Goal: Transaction & Acquisition: Purchase product/service

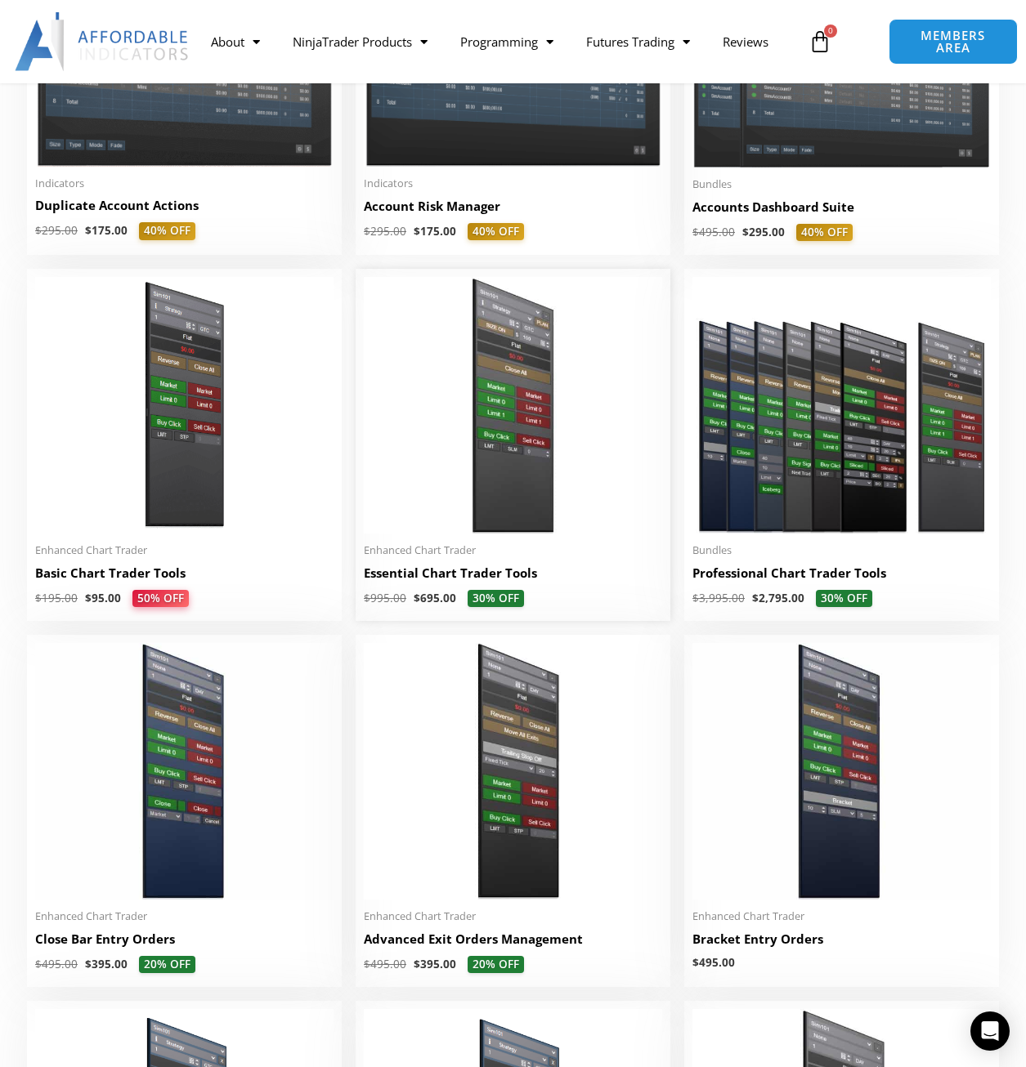
scroll to position [545, 0]
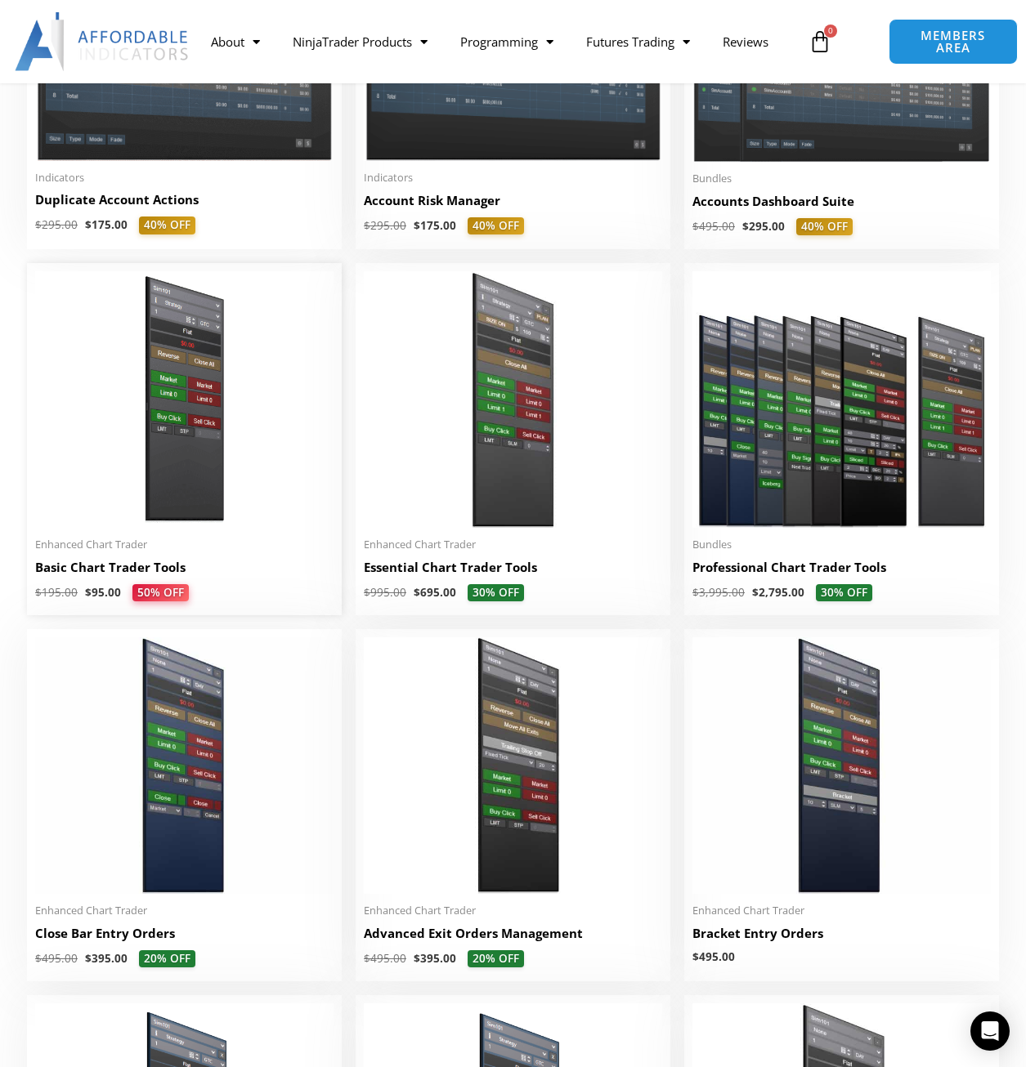
click at [197, 481] on img at bounding box center [184, 399] width 298 height 257
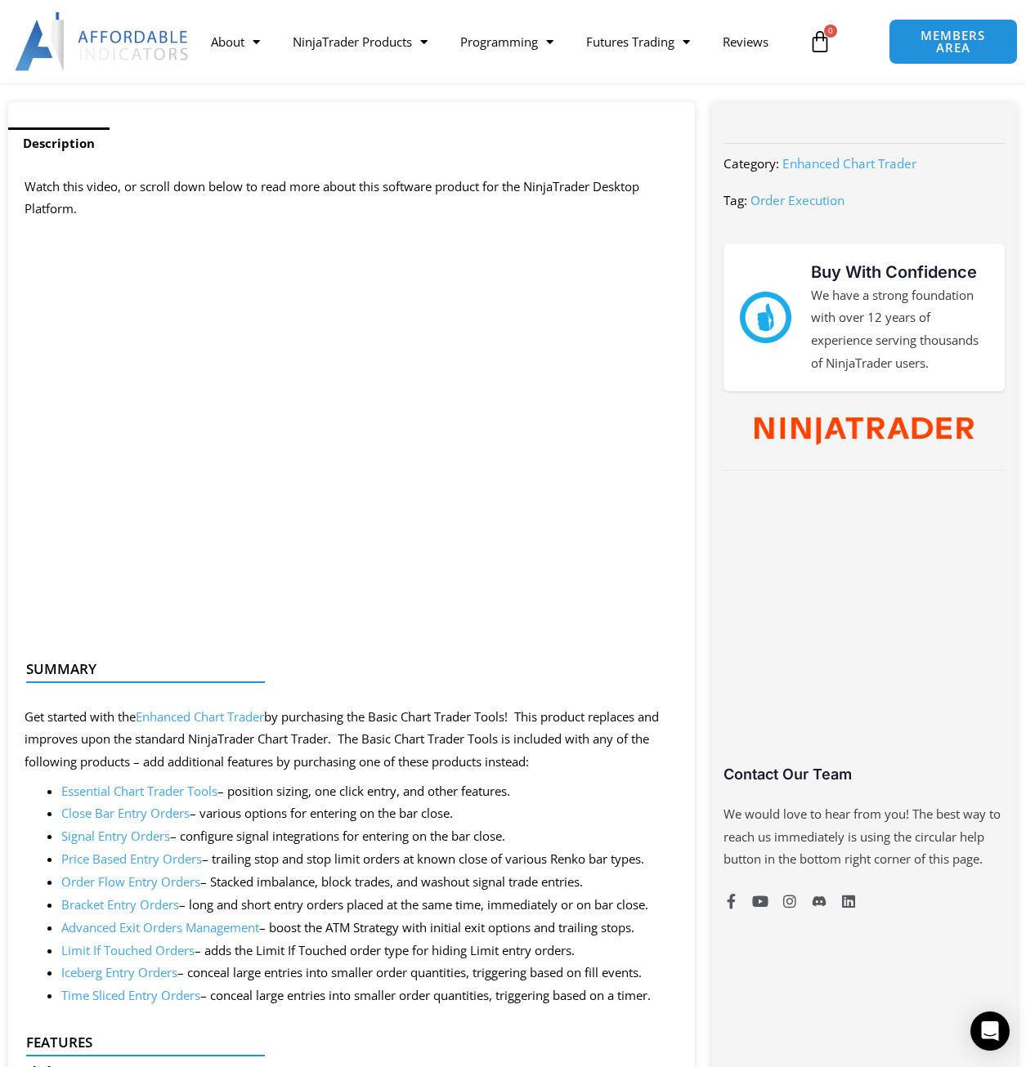
scroll to position [272, 0]
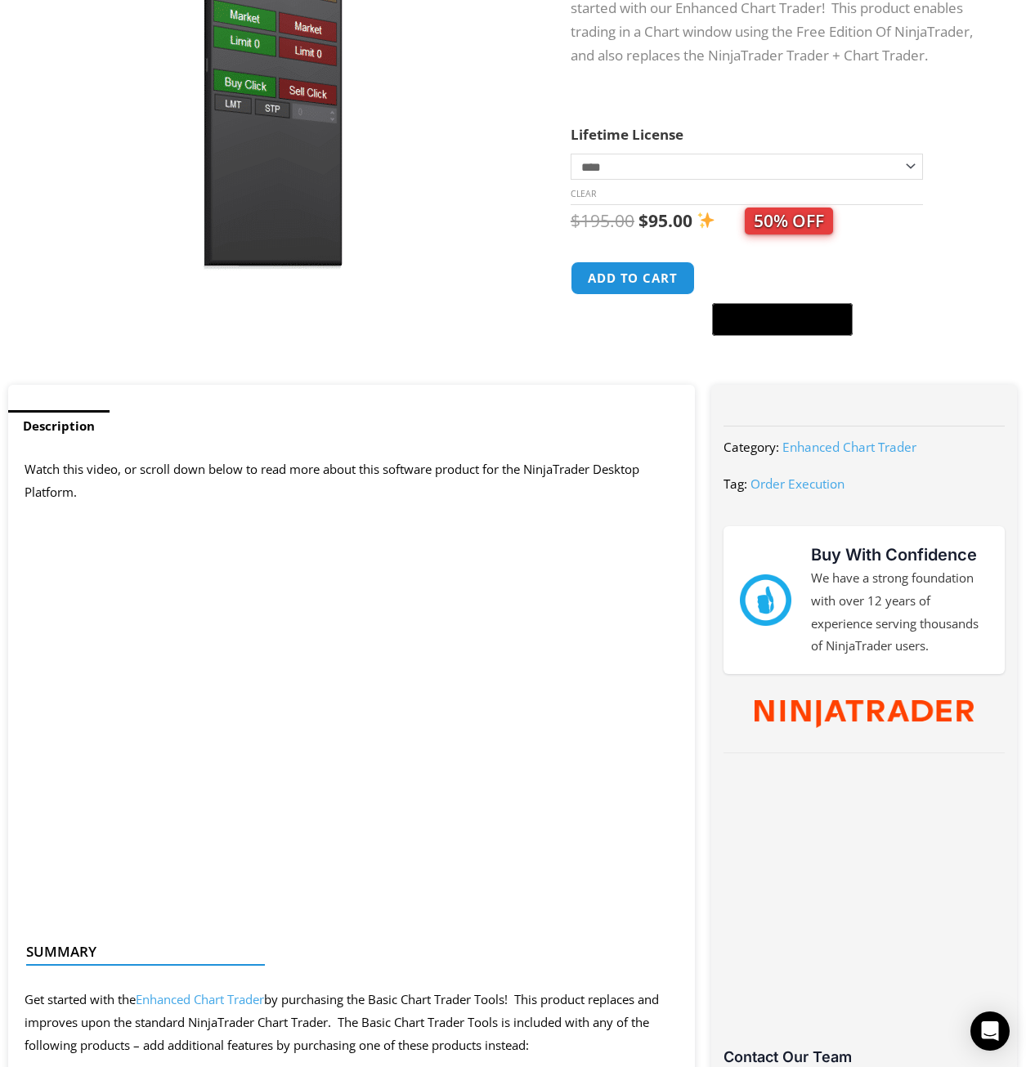
scroll to position [0, 0]
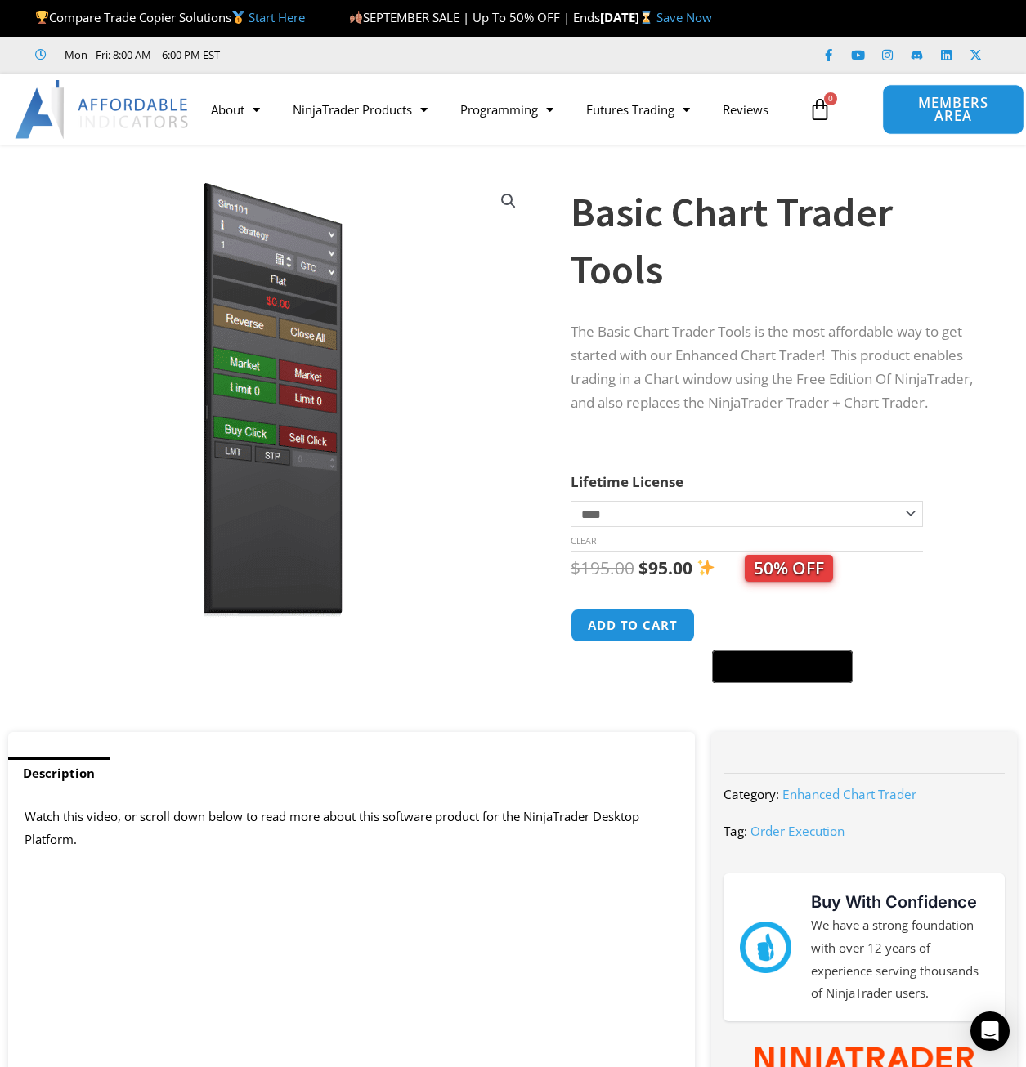
click at [932, 105] on span "MEMBERS AREA" at bounding box center [953, 109] width 105 height 27
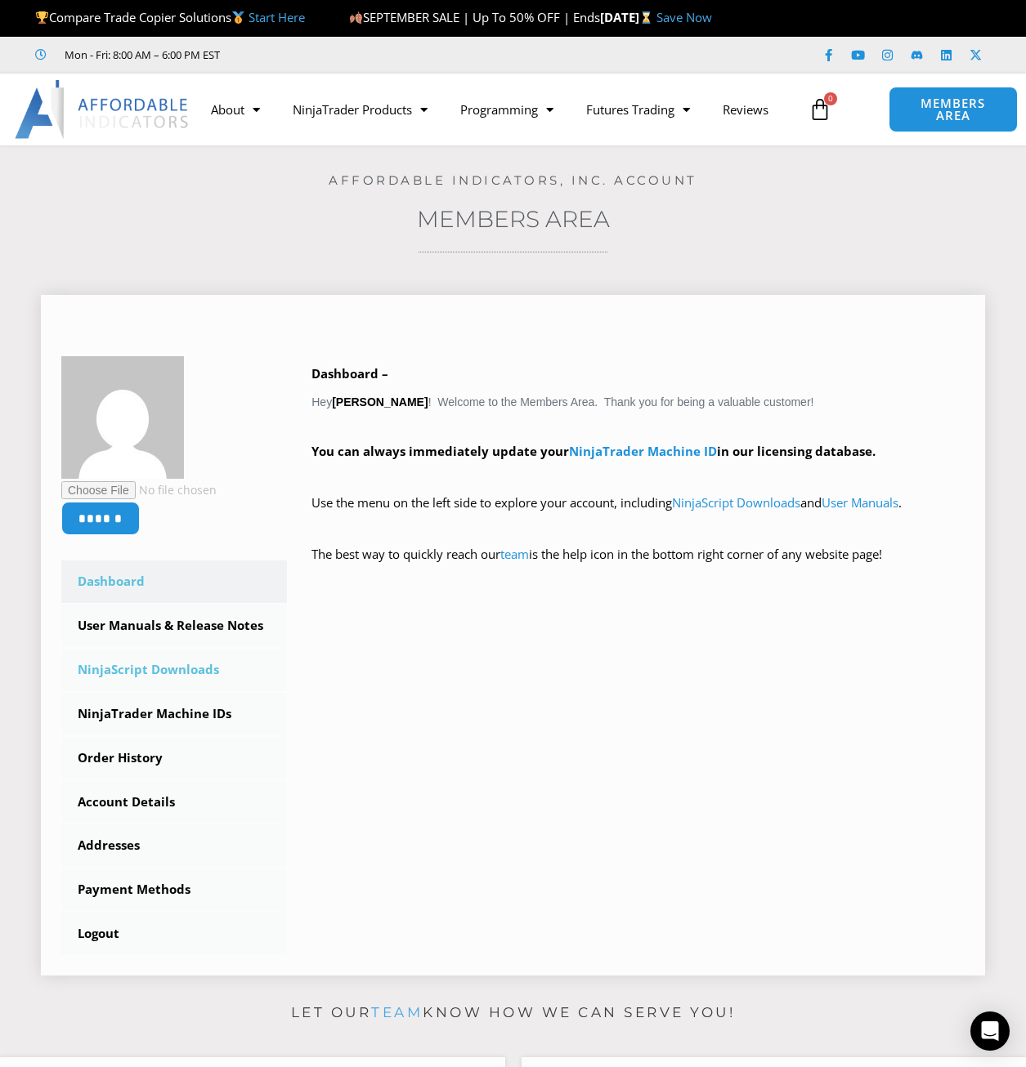
click at [148, 651] on link "NinjaScript Downloads" at bounding box center [174, 670] width 226 height 43
click at [145, 669] on link "NinjaScript Downloads" at bounding box center [174, 670] width 226 height 43
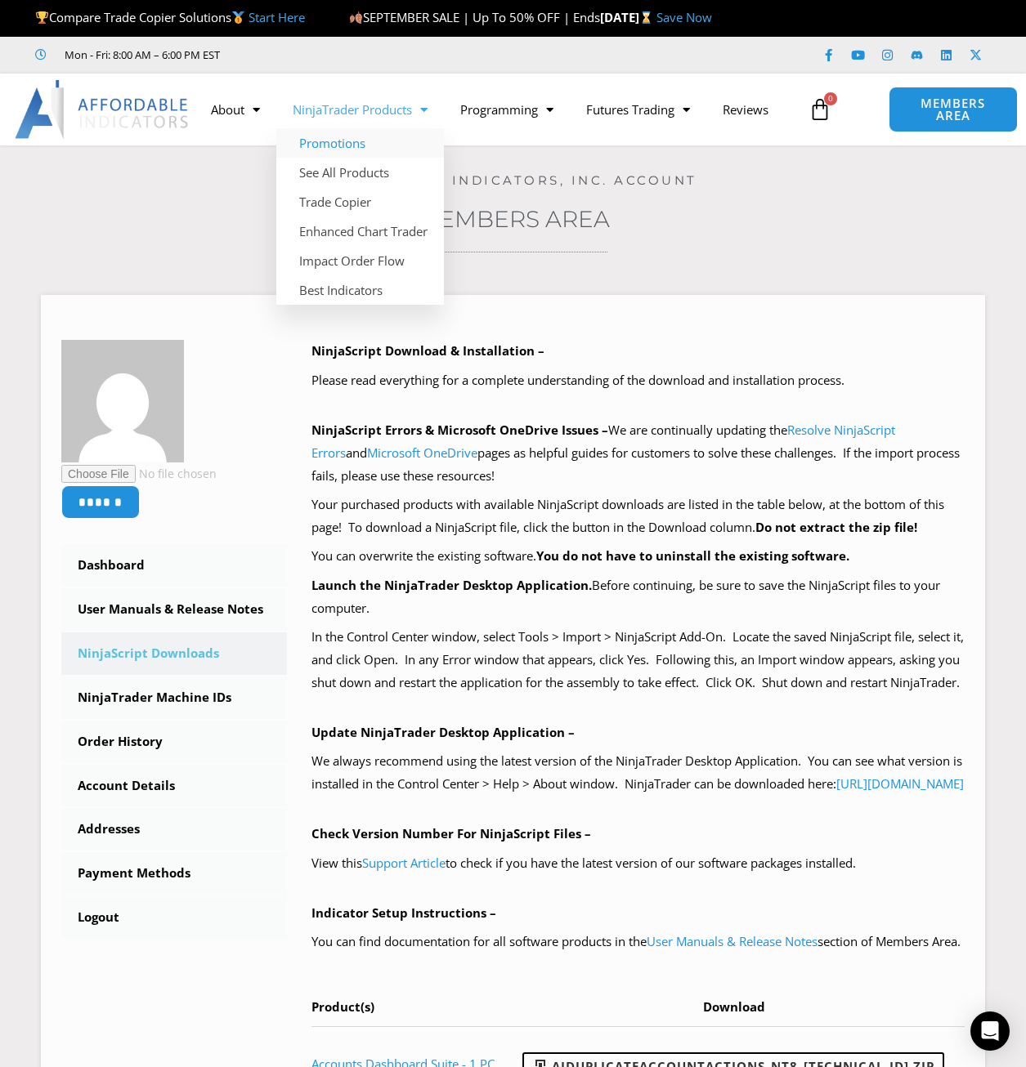
click at [347, 142] on link "Promotions" at bounding box center [360, 142] width 168 height 29
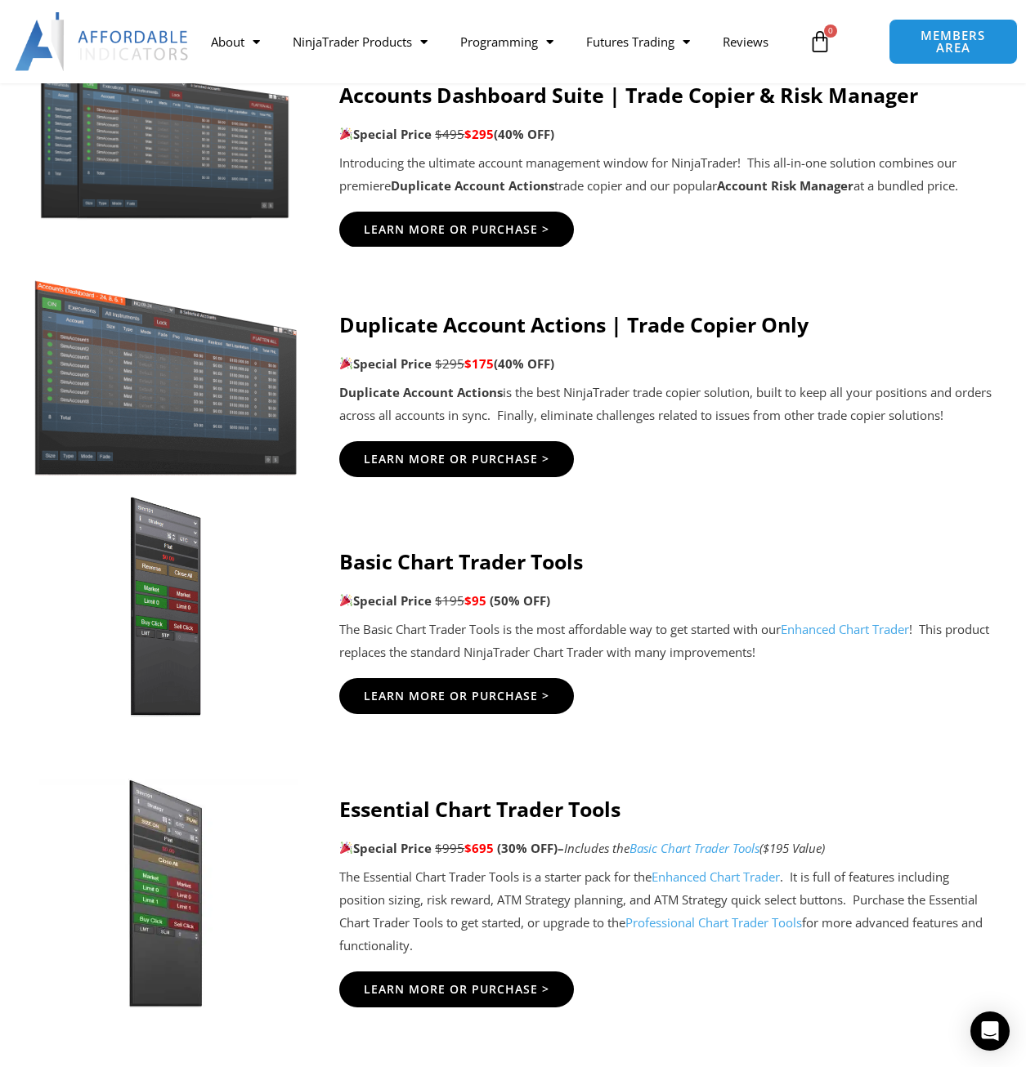
scroll to position [954, 0]
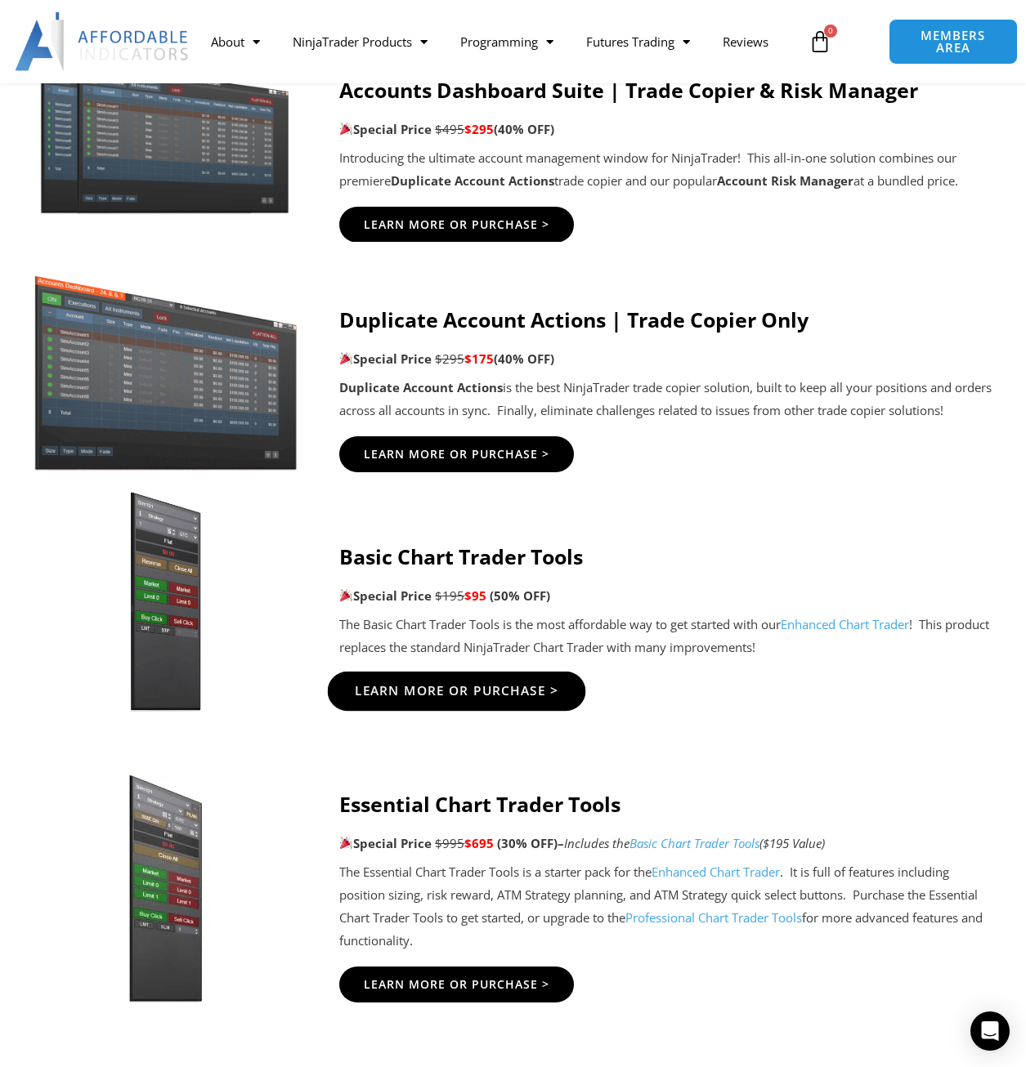
click at [425, 691] on span "Learn More Or Purchase >" at bounding box center [457, 692] width 204 height 12
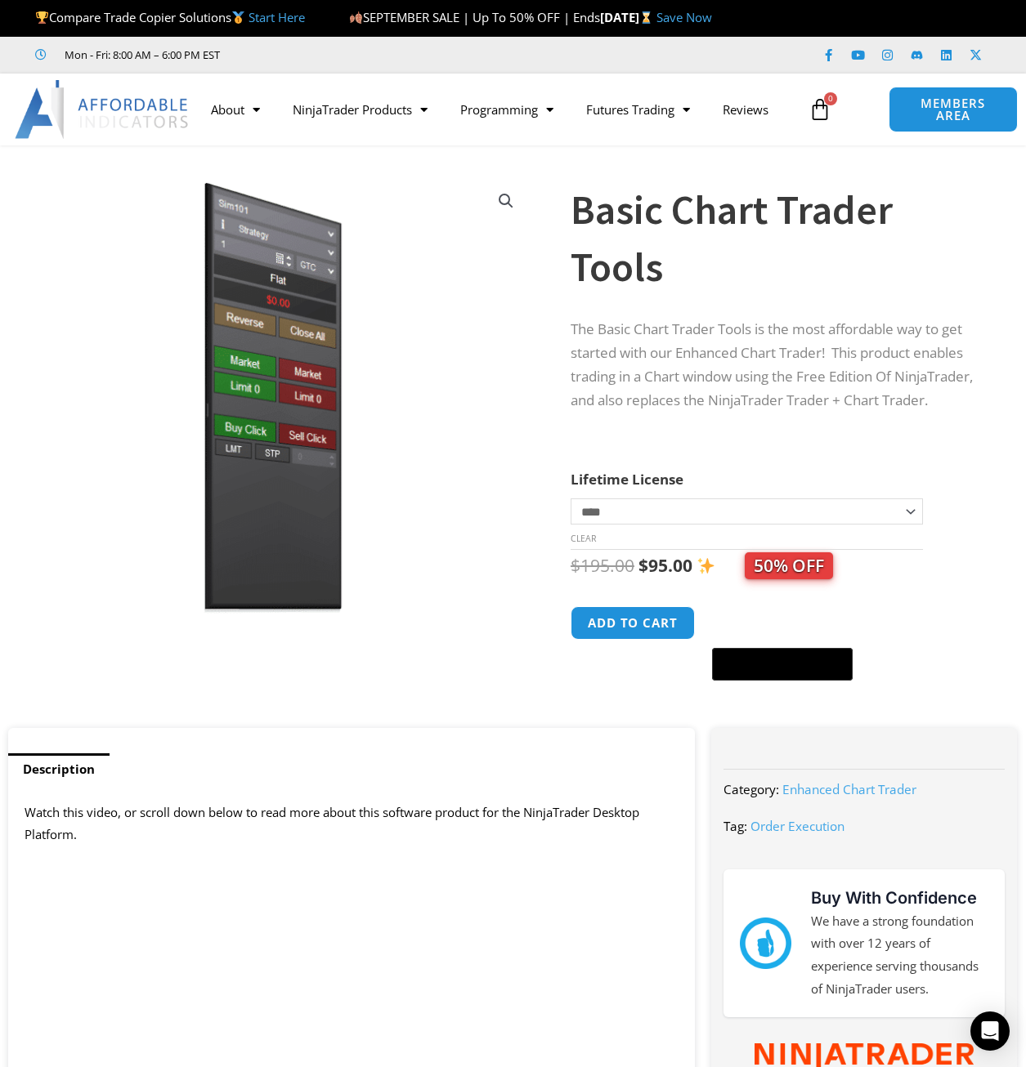
click at [650, 516] on select "**********" at bounding box center [746, 512] width 352 height 26
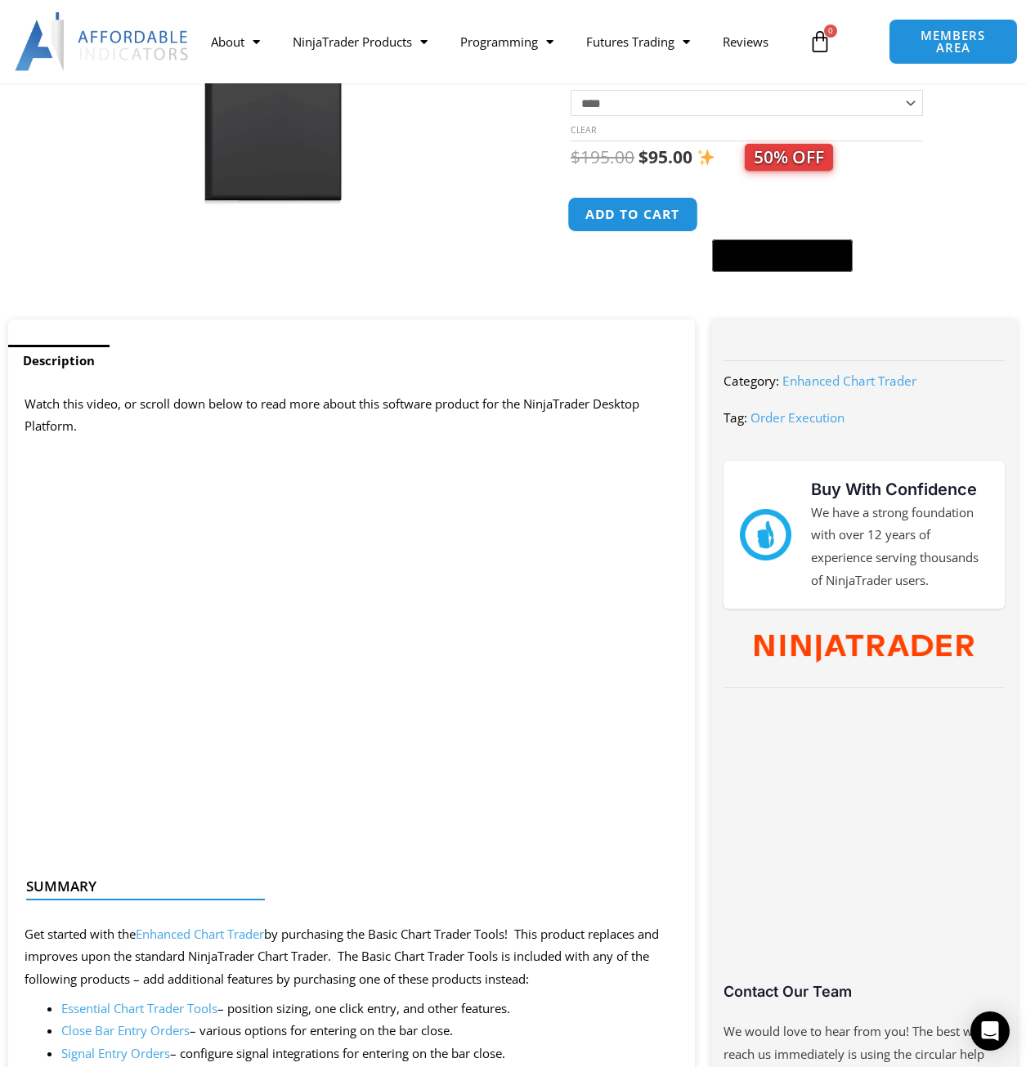
click at [651, 217] on button "Add to cart" at bounding box center [632, 214] width 131 height 35
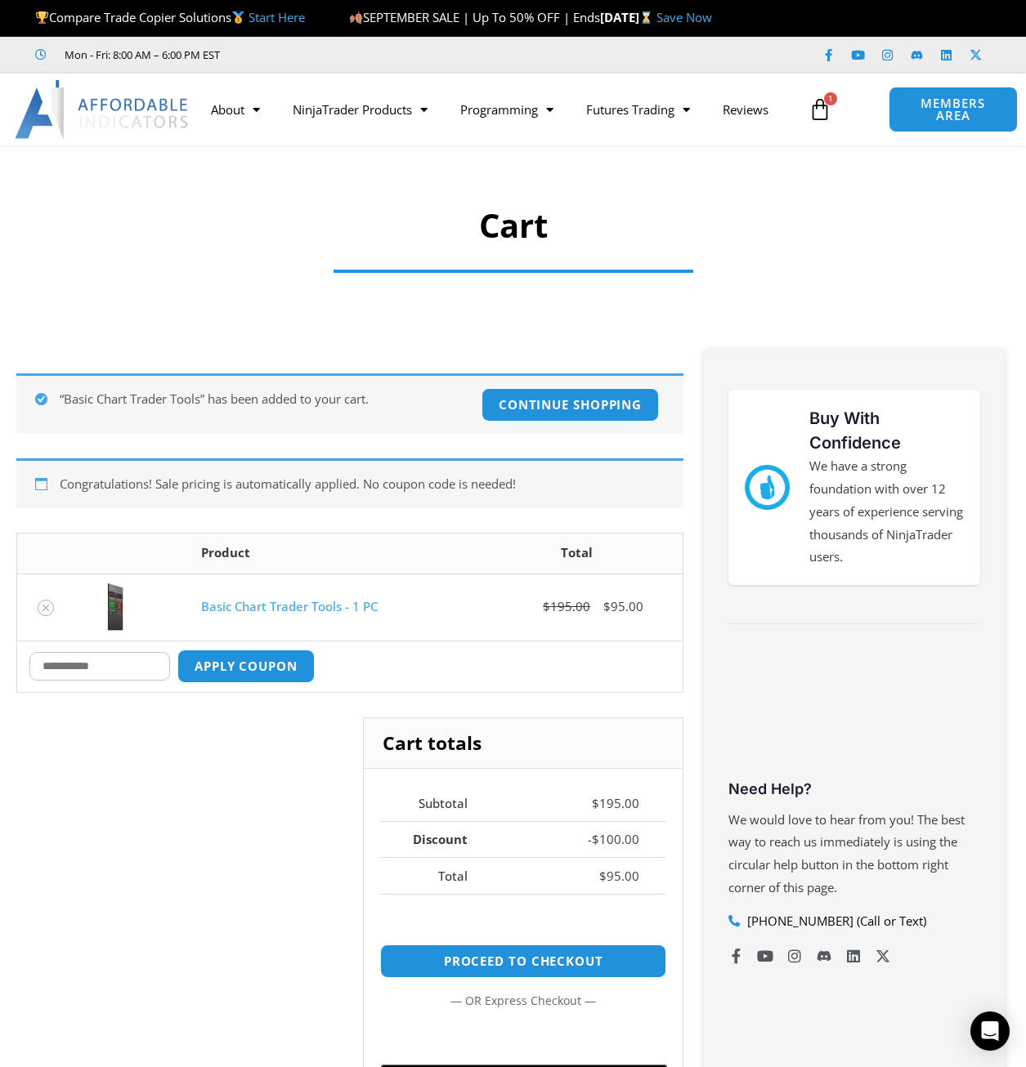
click at [125, 671] on input "Coupon:" at bounding box center [99, 666] width 141 height 29
type input "******"
click at [237, 672] on button "Apply coupon" at bounding box center [246, 666] width 144 height 35
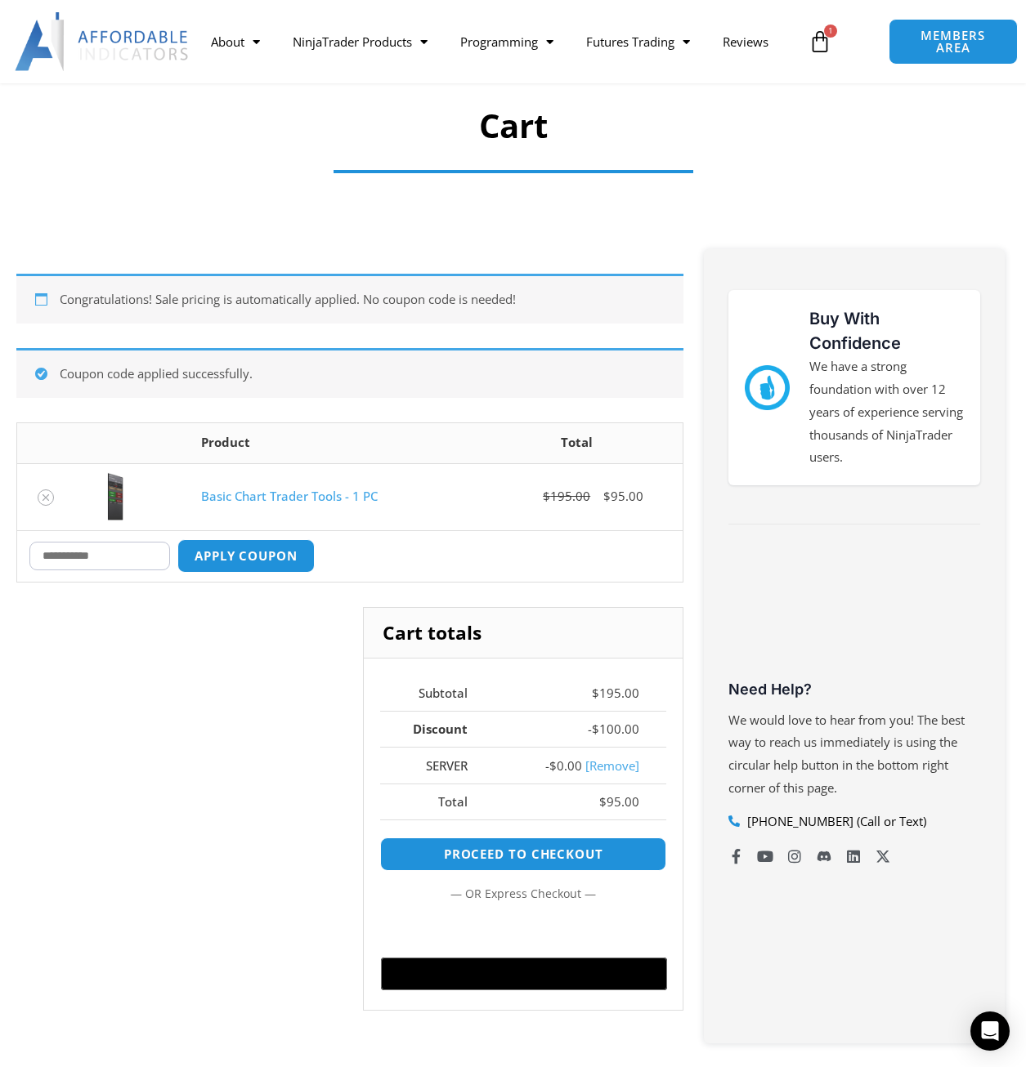
scroll to position [94, 0]
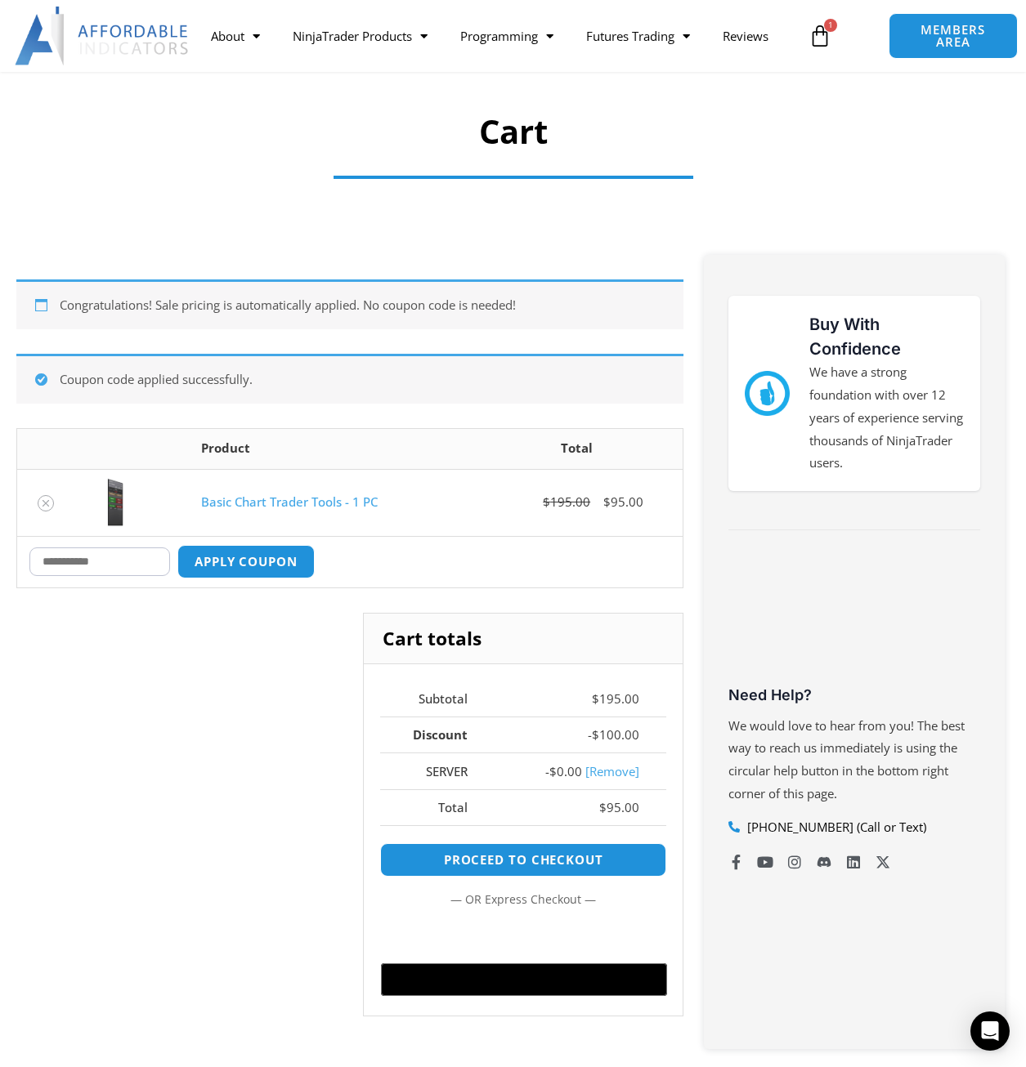
click at [615, 766] on link "[Remove]" at bounding box center [612, 771] width 54 height 16
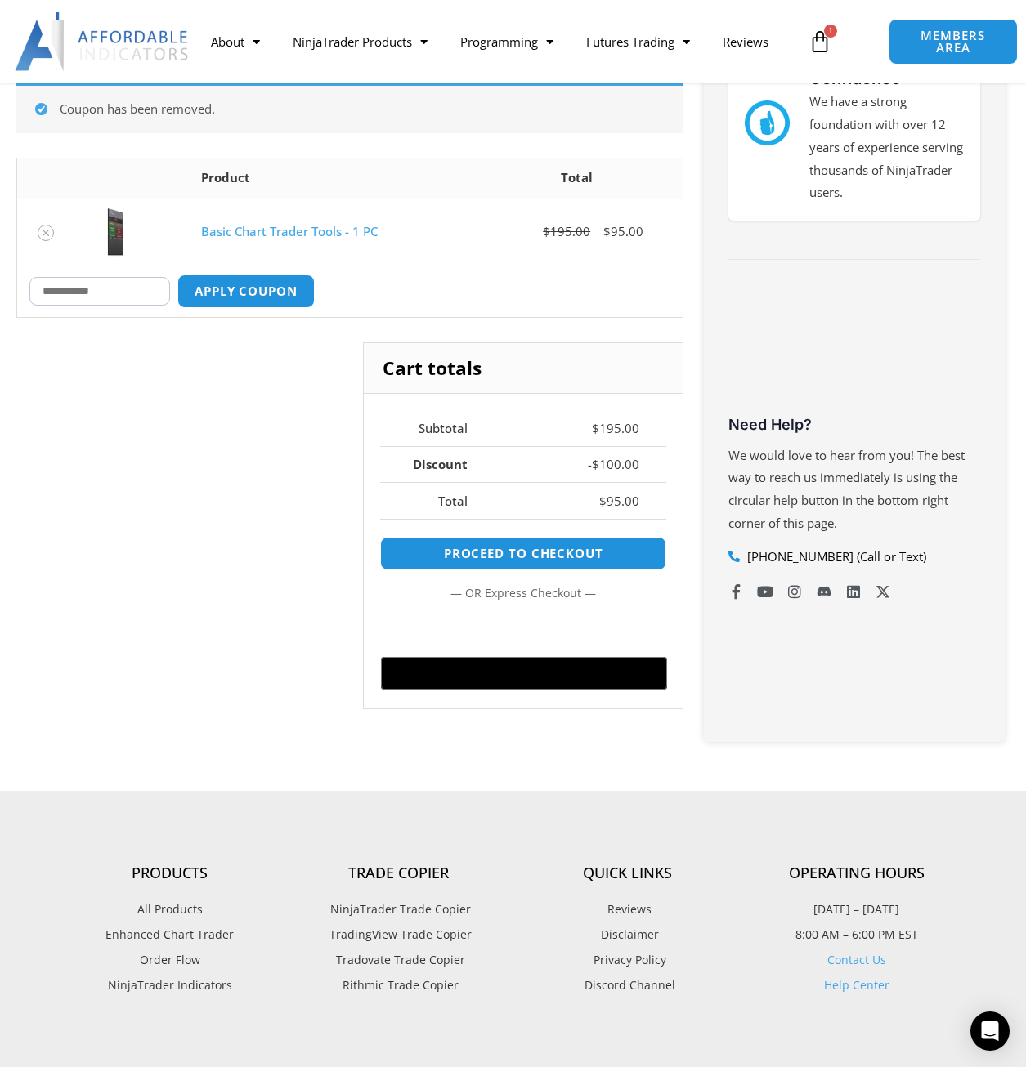
scroll to position [366, 0]
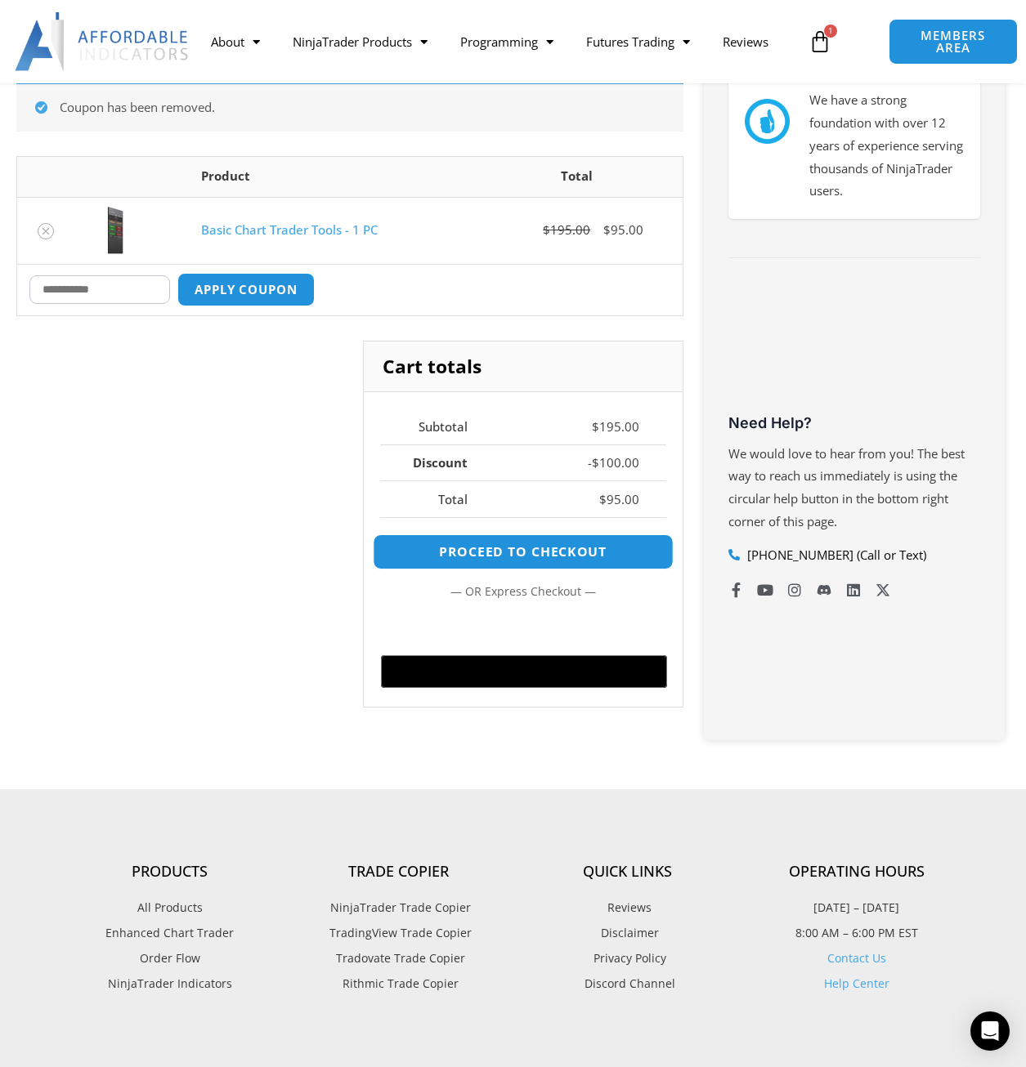
click at [522, 557] on link "Proceed to checkout" at bounding box center [524, 552] width 300 height 35
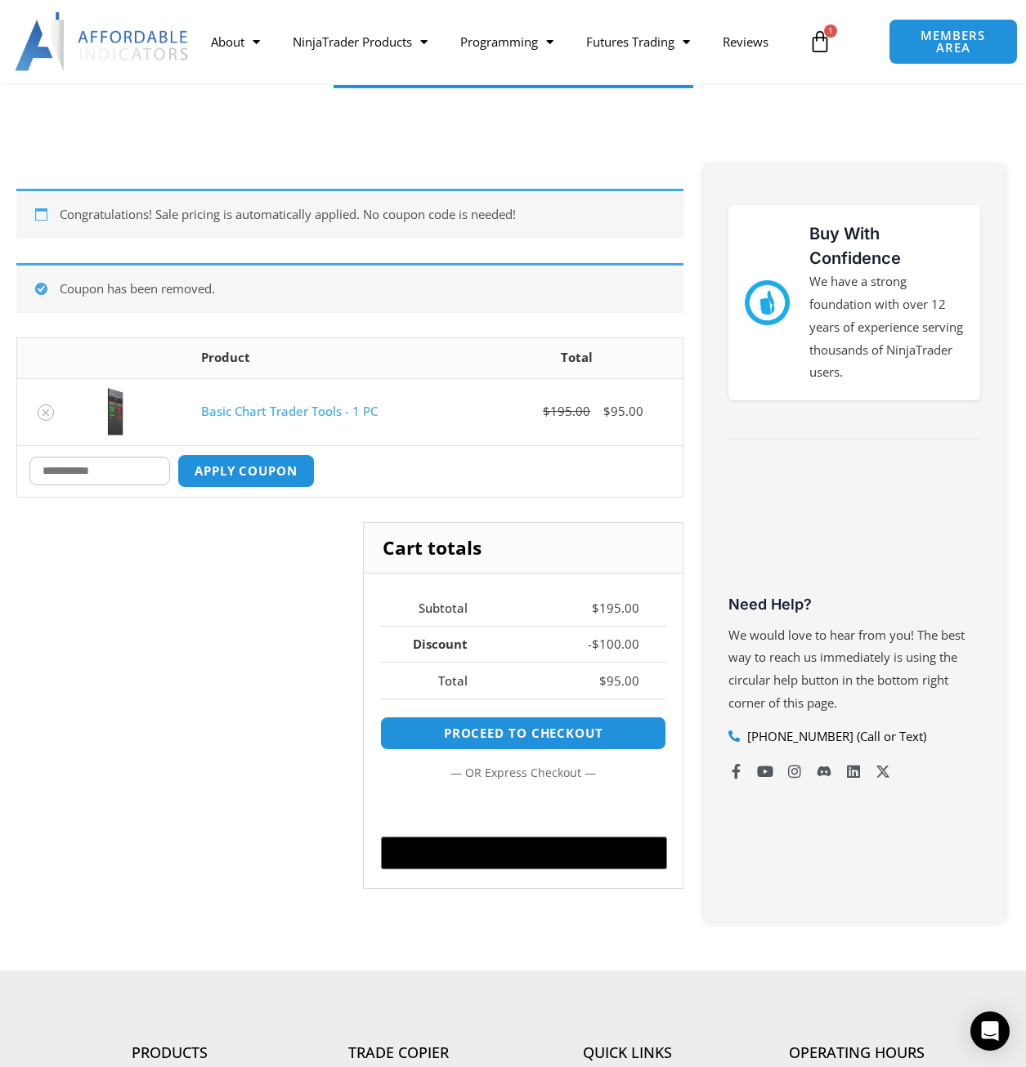
scroll to position [0, 0]
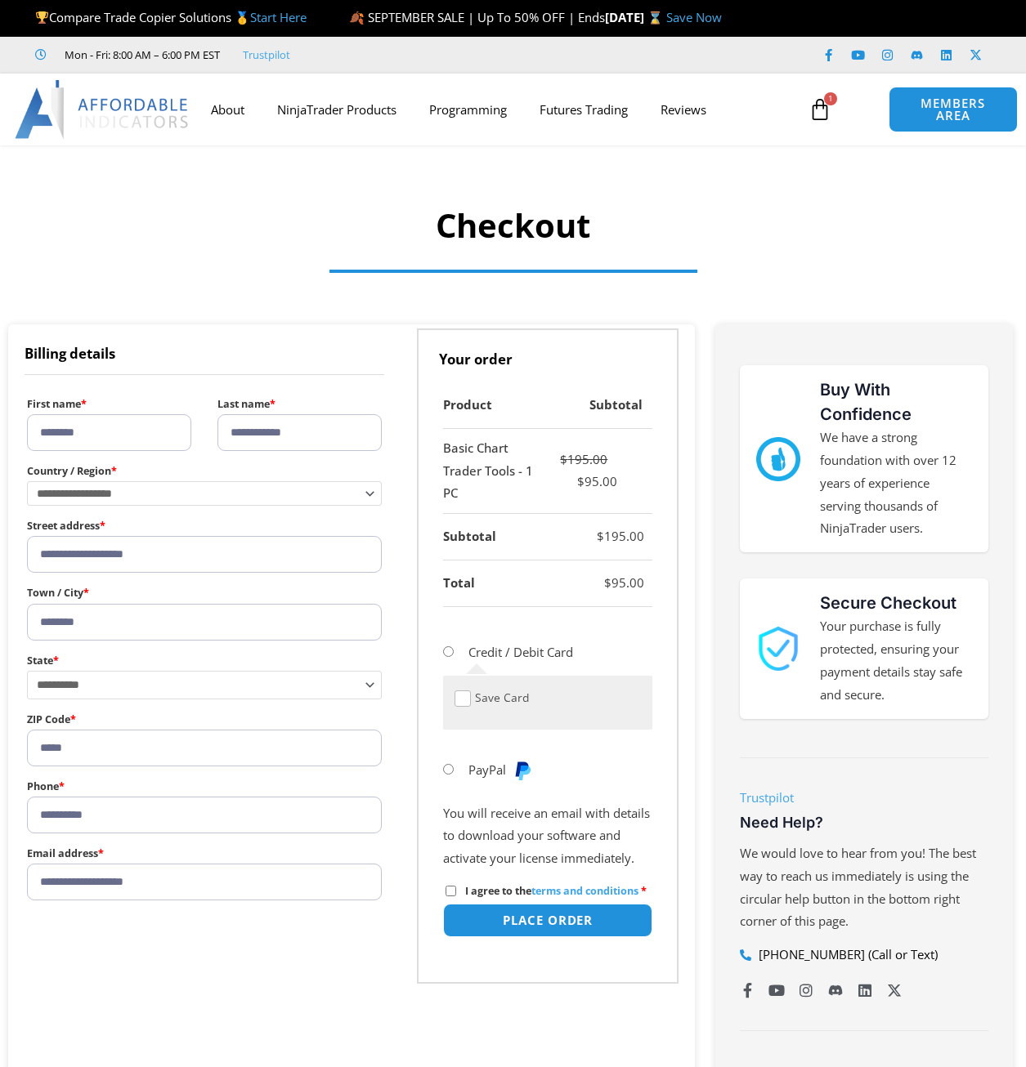
select select "**"
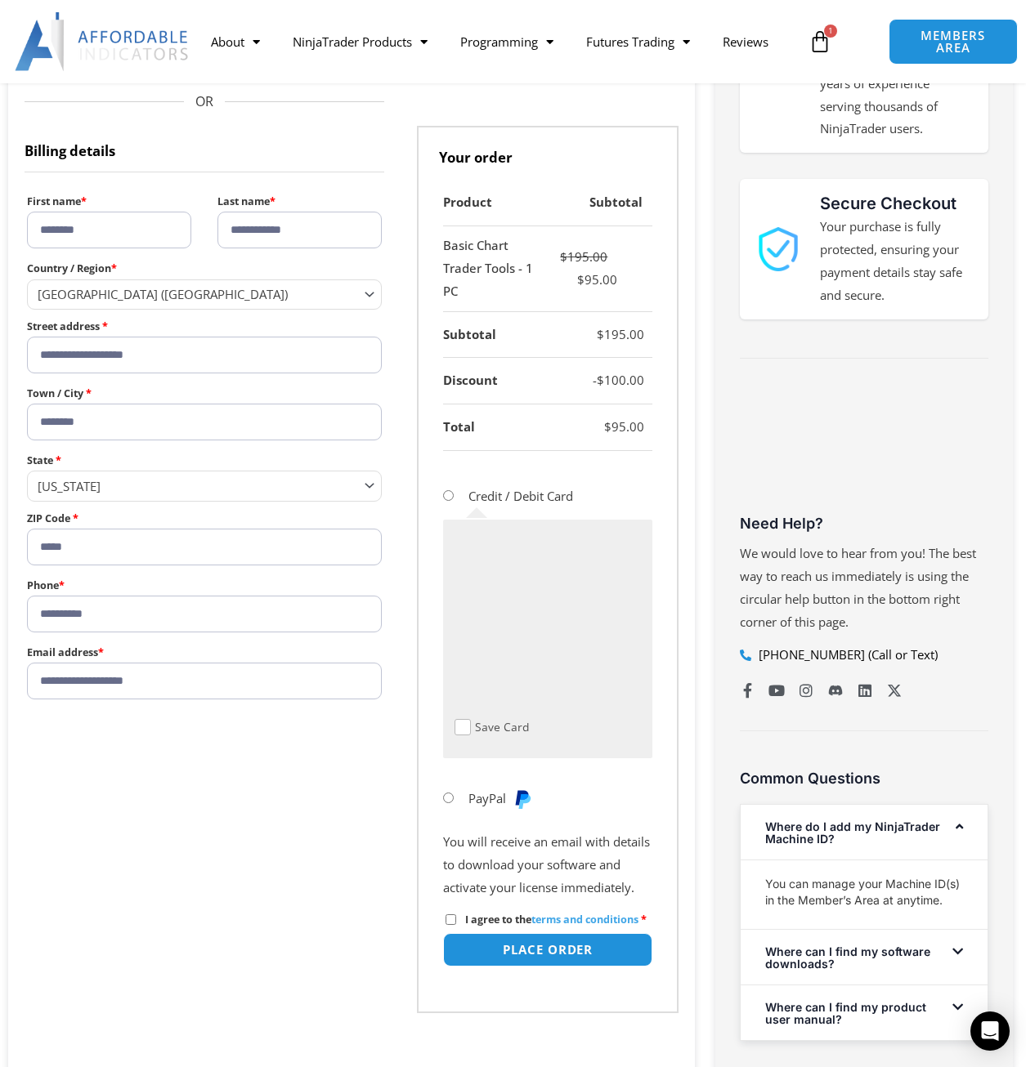
scroll to position [409, 0]
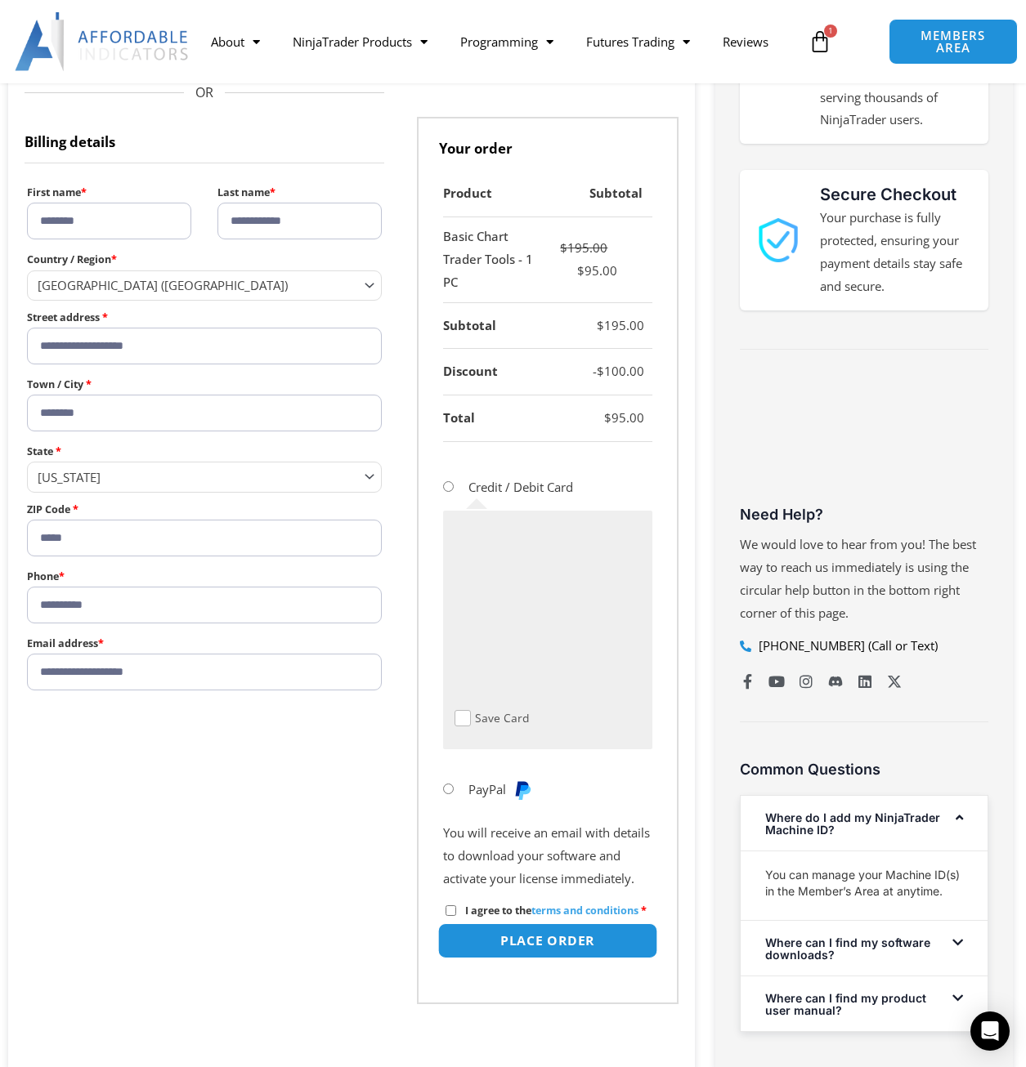
click at [536, 952] on button "Place order" at bounding box center [548, 941] width 220 height 35
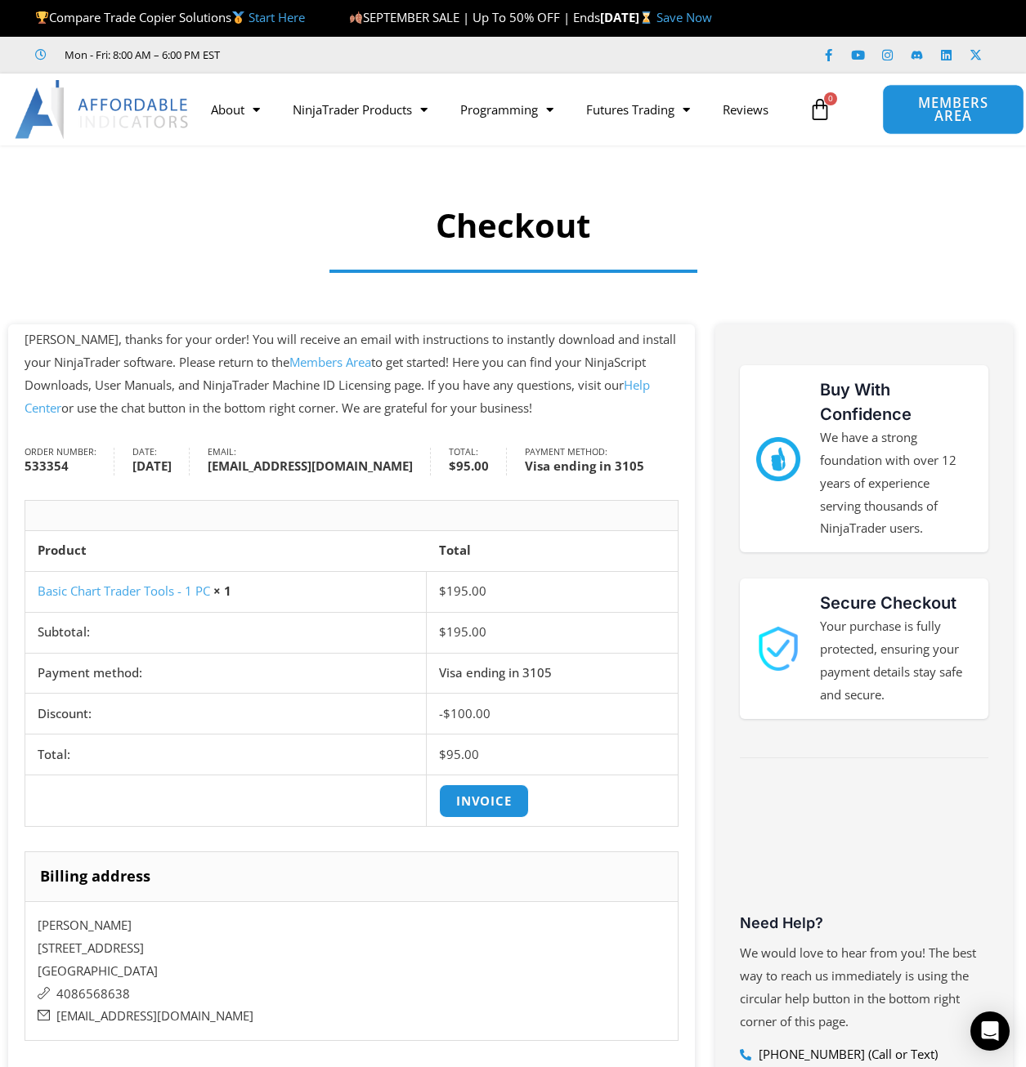
click at [937, 101] on span "MEMBERS AREA" at bounding box center [953, 109] width 105 height 27
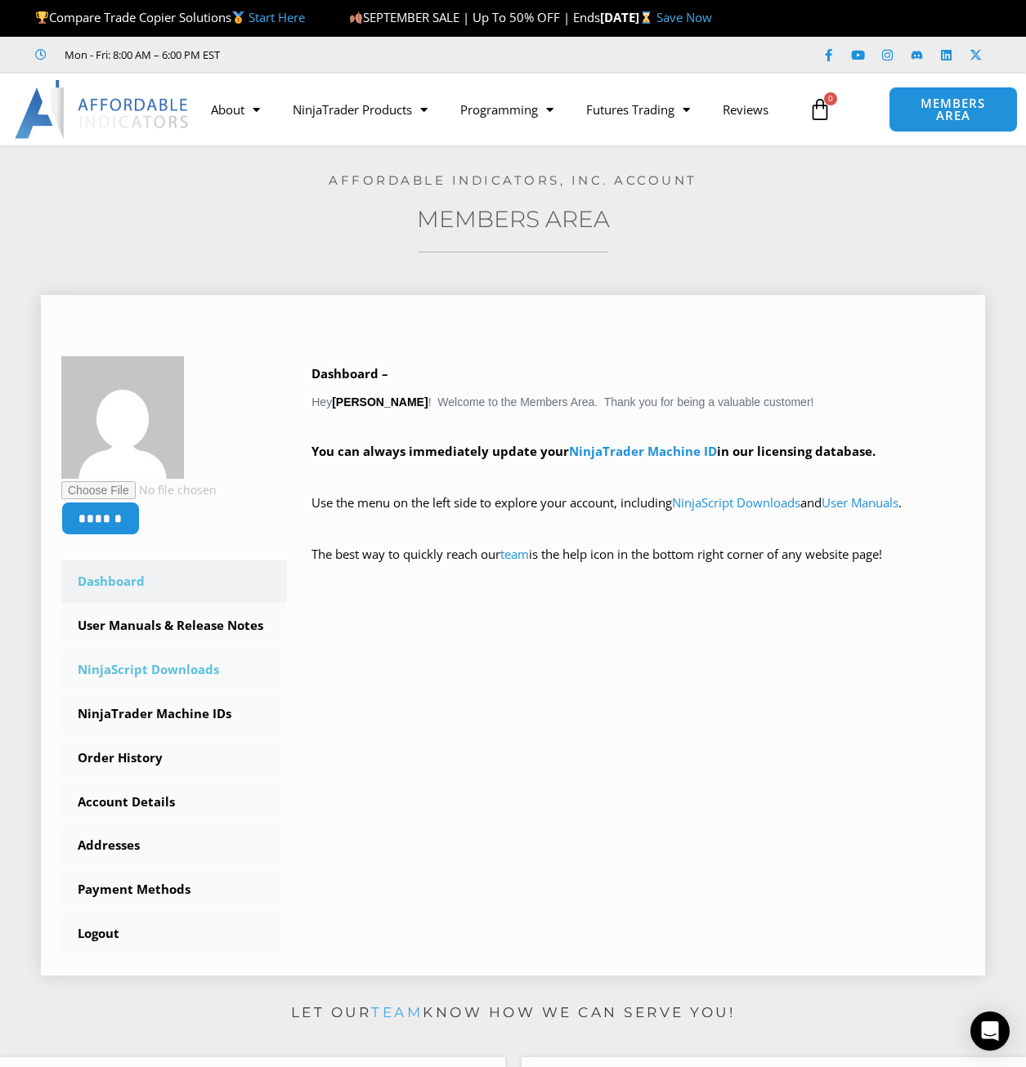
click at [153, 660] on link "NinjaScript Downloads" at bounding box center [174, 670] width 226 height 43
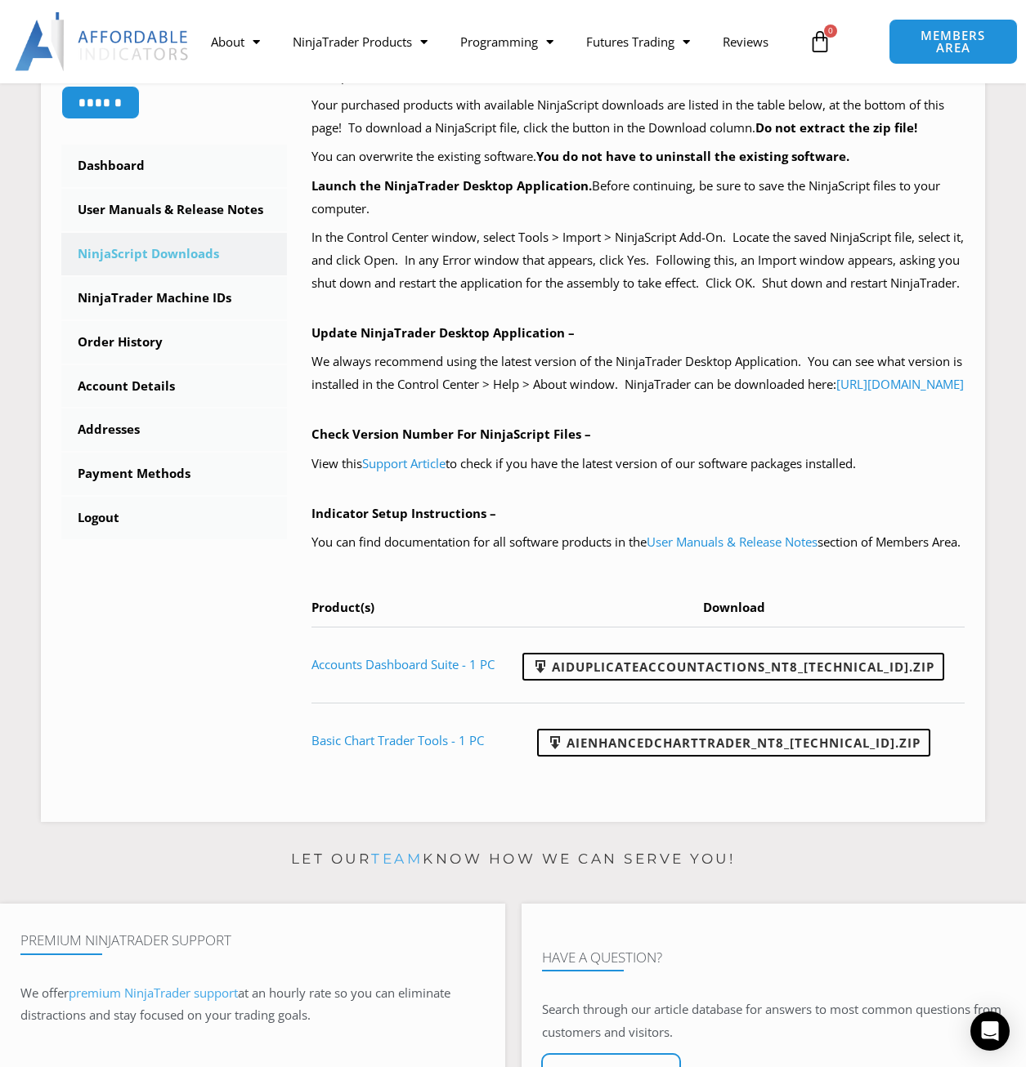
scroll to position [409, 0]
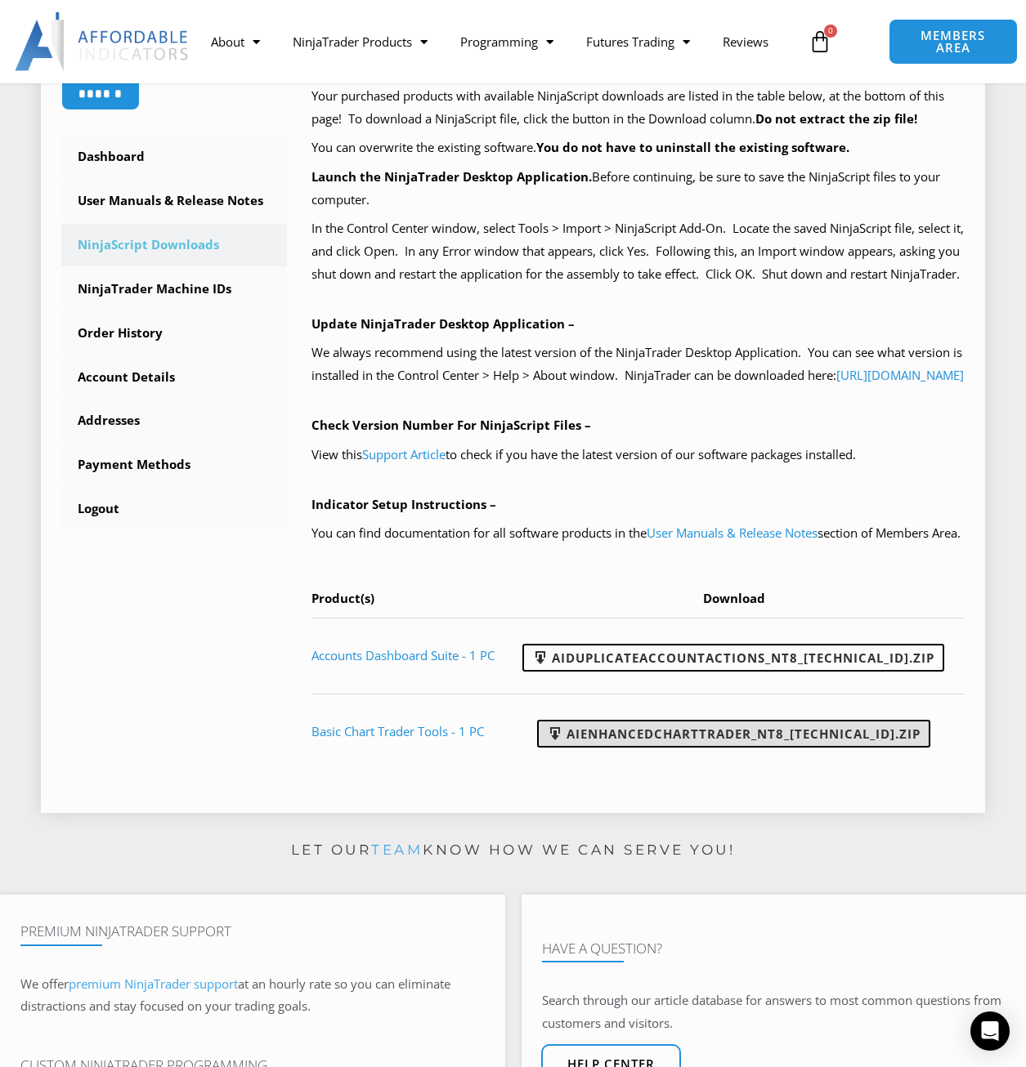
click at [621, 748] on link "AIEnhancedChartTrader_NT8_25.1.31.1.zip" at bounding box center [733, 734] width 393 height 28
click at [366, 740] on link "Basic Chart Trader Tools - 1 PC" at bounding box center [397, 731] width 172 height 16
click at [172, 200] on link "User Manuals & Release Notes" at bounding box center [174, 201] width 226 height 43
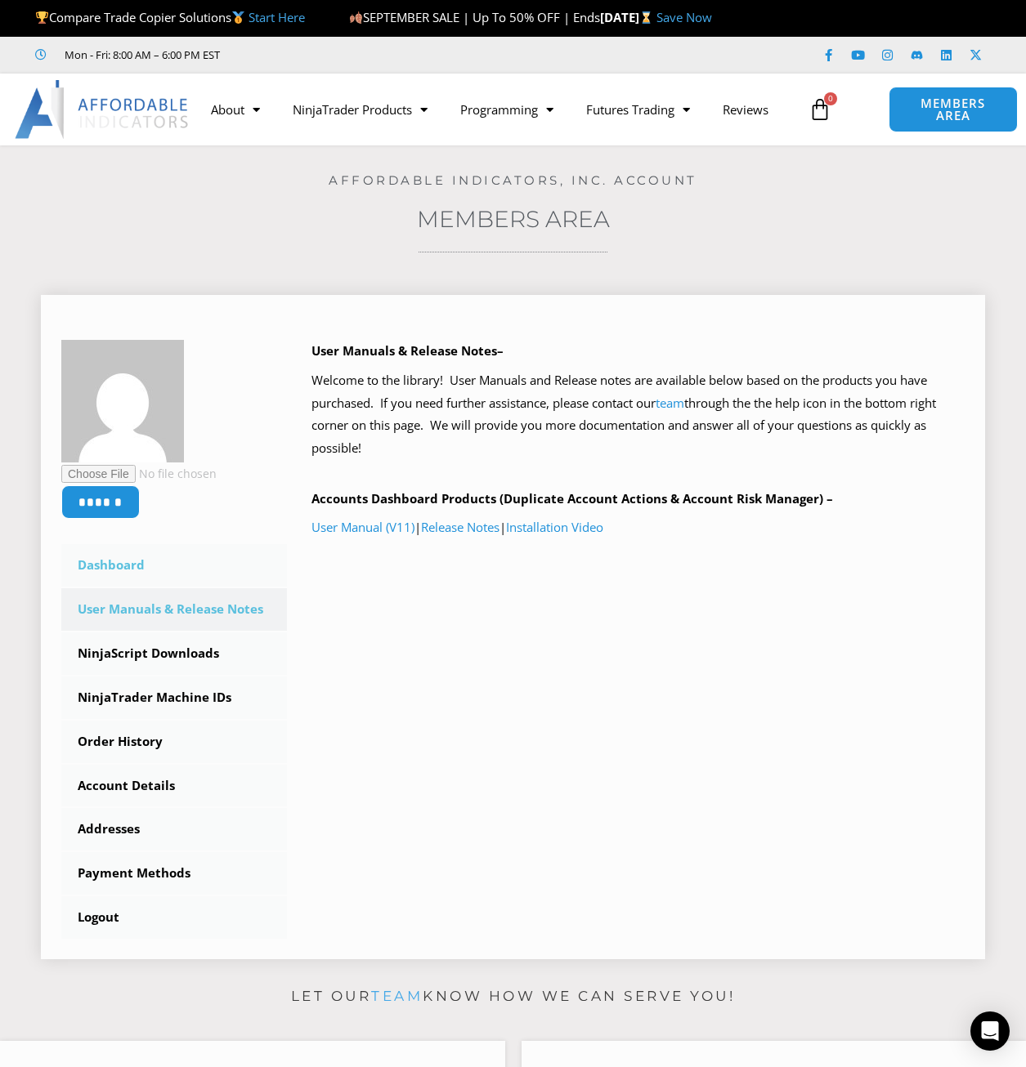
click at [128, 571] on link "Dashboard" at bounding box center [174, 565] width 226 height 43
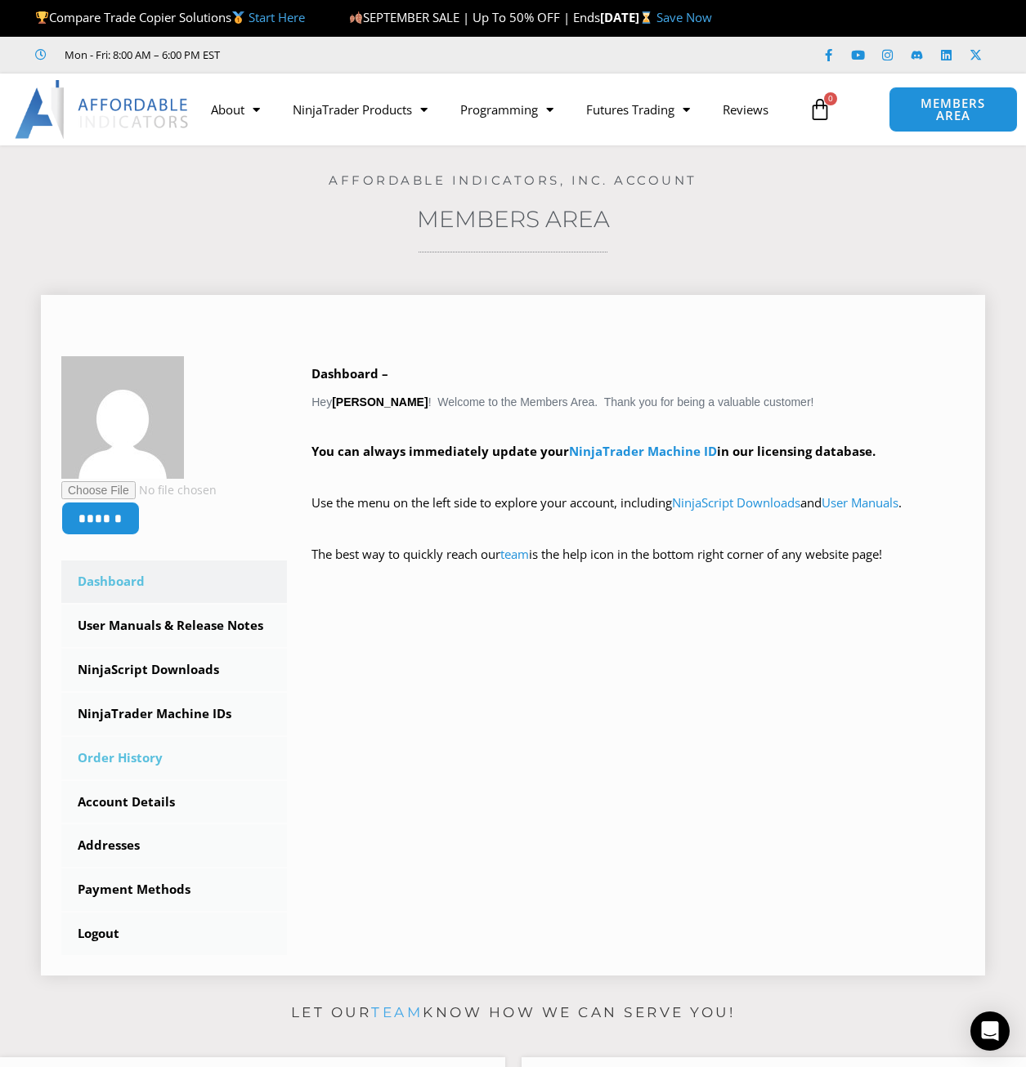
click at [148, 763] on link "Order History" at bounding box center [174, 758] width 226 height 43
